Goal: Information Seeking & Learning: Learn about a topic

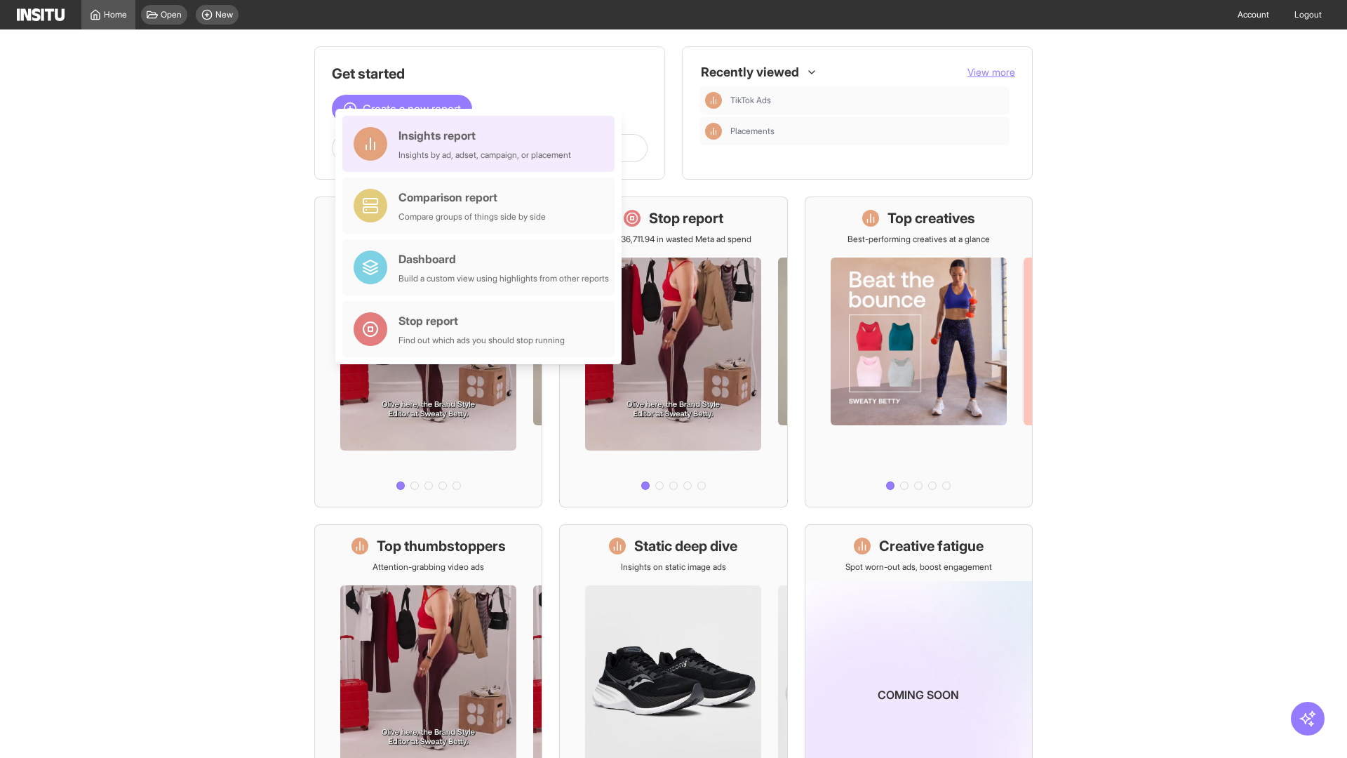
click at [482, 144] on div "Insights report Insights by ad, adset, campaign, or placement" at bounding box center [485, 144] width 173 height 34
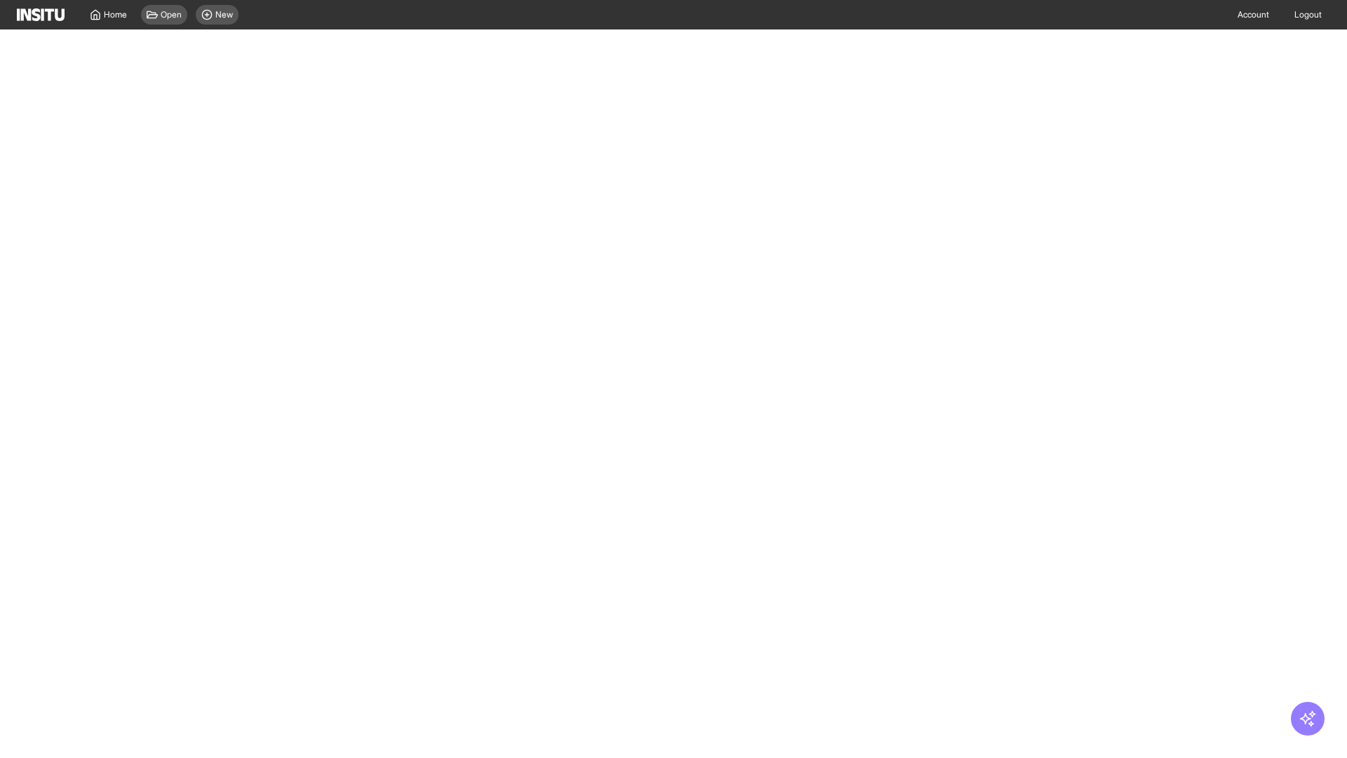
select select "**"
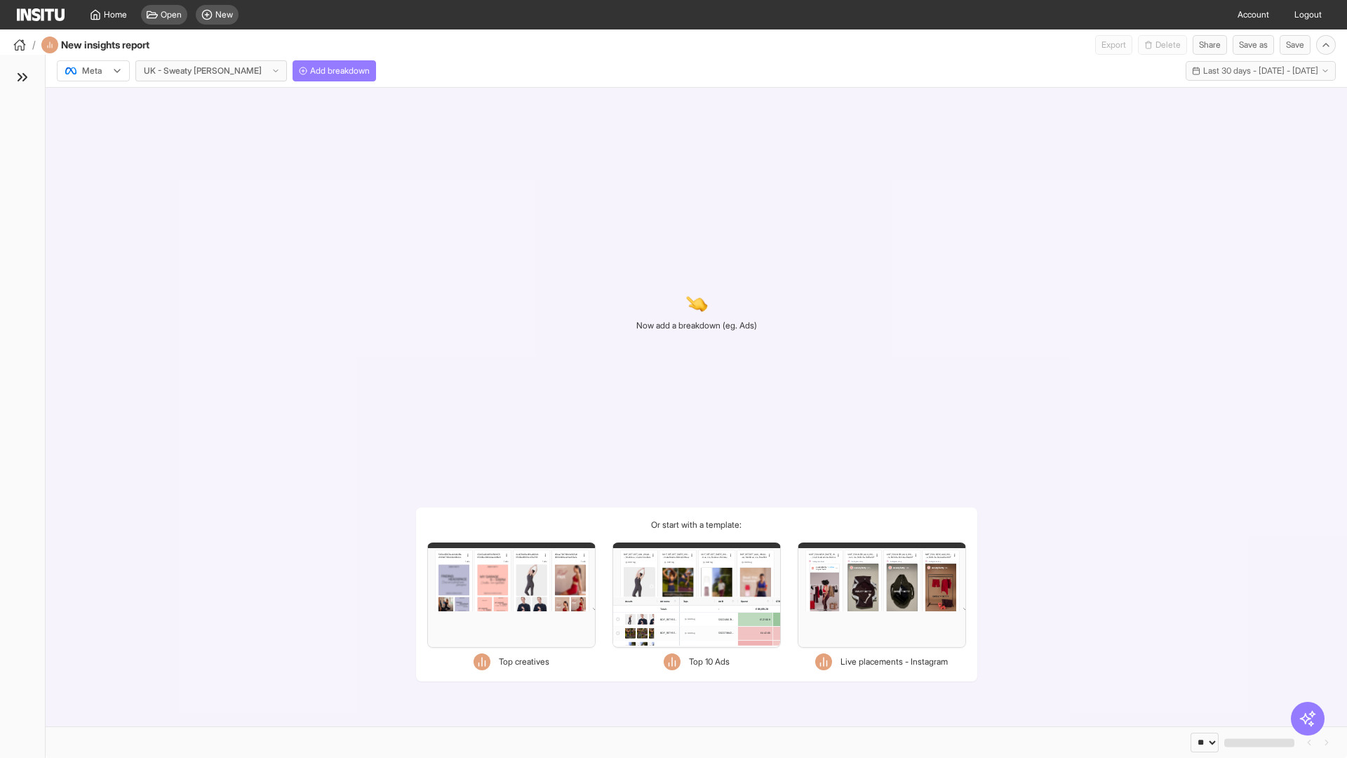
click at [93, 71] on div at bounding box center [83, 71] width 39 height 14
click at [96, 125] on span "TikTok" at bounding box center [95, 125] width 24 height 13
